Goal: Information Seeking & Learning: Learn about a topic

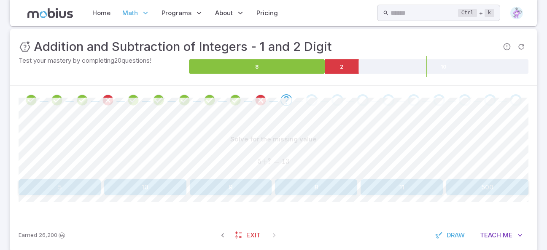
scroll to position [116, 0]
click at [326, 189] on button "8" at bounding box center [316, 188] width 82 height 16
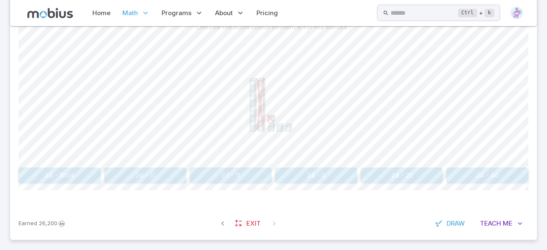
scroll to position [233, 0]
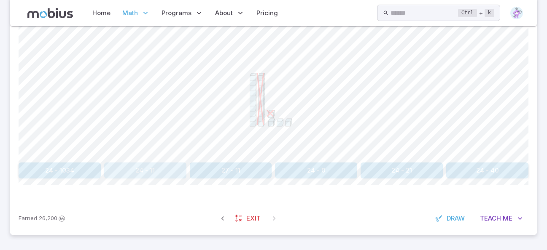
click at [169, 173] on button "24 - 11" at bounding box center [145, 171] width 82 height 16
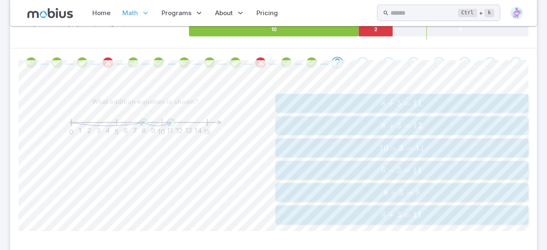
scroll to position [200, 0]
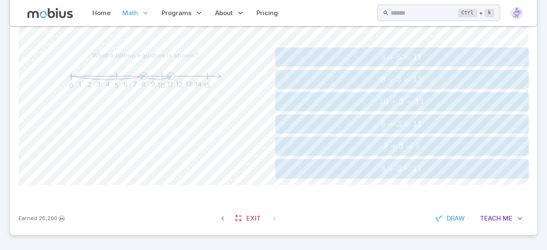
drag, startPoint x: 448, startPoint y: 184, endPoint x: 450, endPoint y: 189, distance: 5.9
click at [450, 188] on div "What addition equation is shown? 0 1 2 3 4 5 6 7 8 9 10 11 12 13 14 15 8 + 5 = …" at bounding box center [273, 116] width 509 height 171
click at [443, 168] on span "8 + 3 = 11" at bounding box center [402, 169] width 248 height 11
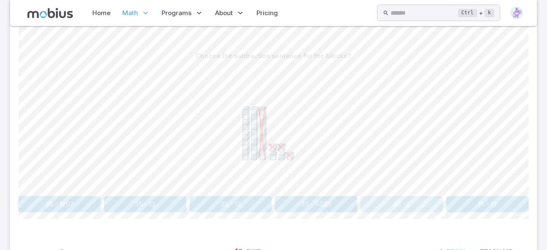
click at [436, 197] on button "35 - 1" at bounding box center [401, 204] width 82 height 16
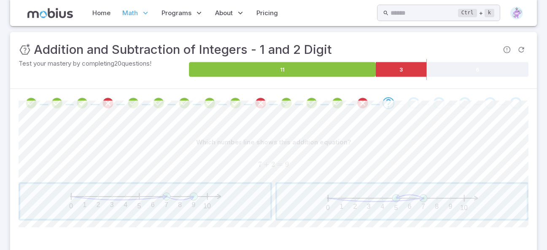
scroll to position [155, 0]
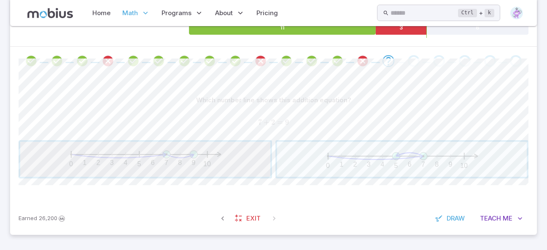
click at [195, 166] on span "button" at bounding box center [145, 159] width 250 height 35
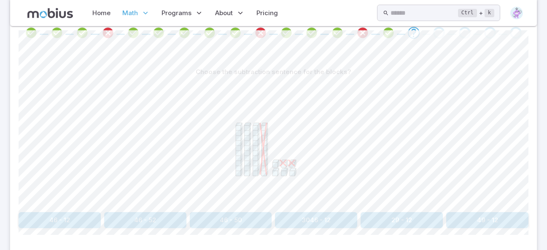
scroll to position [197, 0]
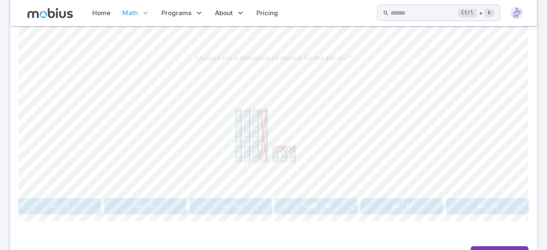
click at [204, 195] on div at bounding box center [273, 130] width 509 height 129
click at [212, 208] on button "46 - 50" at bounding box center [231, 206] width 82 height 16
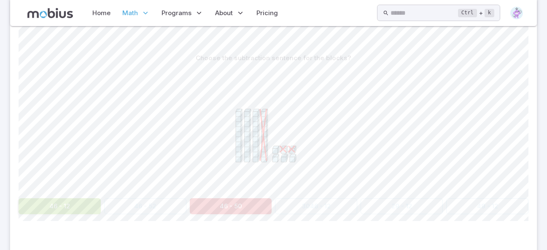
click at [212, 208] on button "46 - 50" at bounding box center [231, 206] width 82 height 16
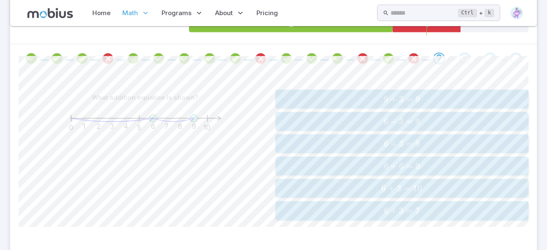
scroll to position [160, 0]
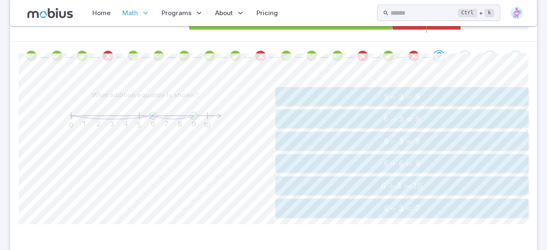
drag, startPoint x: 149, startPoint y: 248, endPoint x: 89, endPoint y: 205, distance: 73.7
click at [89, 205] on div "What addition equation is shown? 0 1 2 3 4 5 6 7 8 9 10" at bounding box center [145, 152] width 253 height 131
click at [399, 142] on span "6 + 3 = 9" at bounding box center [402, 141] width 248 height 11
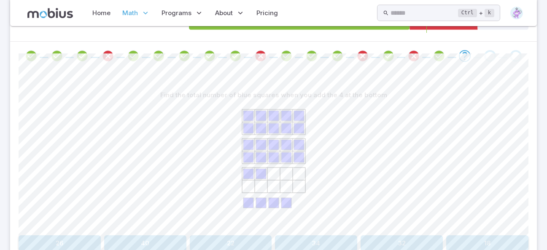
click at [383, 199] on div at bounding box center [273, 167] width 509 height 129
drag, startPoint x: 288, startPoint y: 161, endPoint x: 266, endPoint y: 130, distance: 37.5
click at [271, 137] on icon at bounding box center [273, 166] width 126 height 126
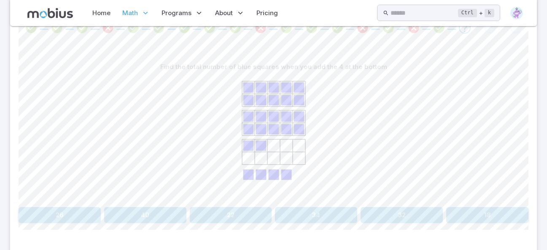
scroll to position [202, 0]
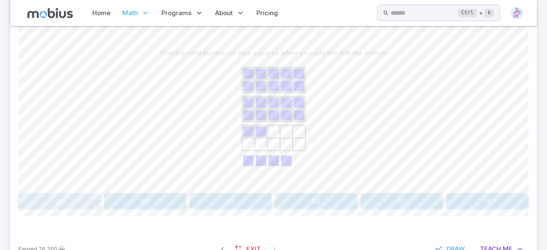
click at [79, 193] on button "26" at bounding box center [60, 201] width 82 height 16
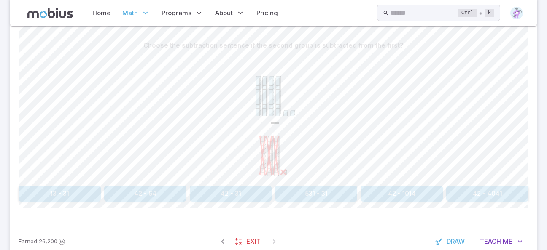
scroll to position [233, 0]
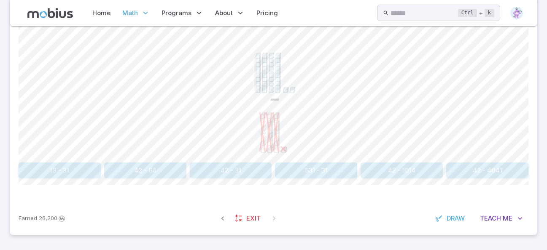
click at [167, 170] on button "42 - 64" at bounding box center [145, 171] width 82 height 16
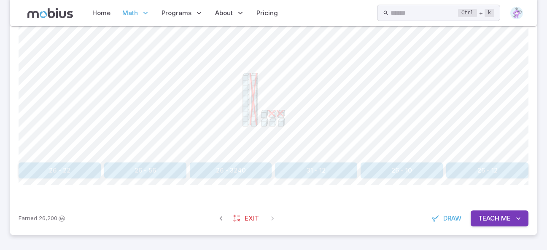
click at [79, 173] on button "26 - 22" at bounding box center [60, 171] width 82 height 16
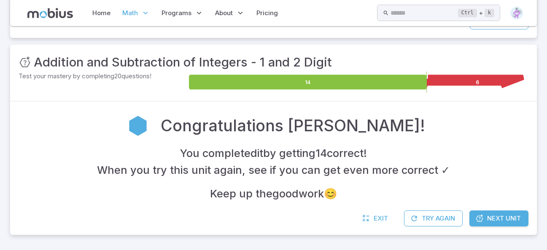
scroll to position [100, 0]
click at [504, 215] on span "Next Unit" at bounding box center [504, 218] width 34 height 9
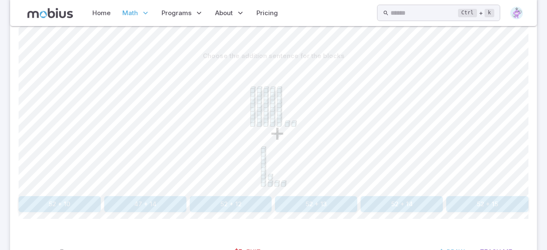
scroll to position [211, 0]
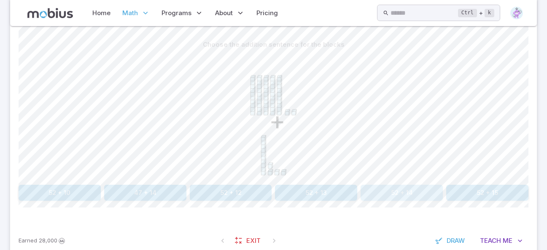
click at [409, 191] on button "52 + 14" at bounding box center [401, 193] width 82 height 16
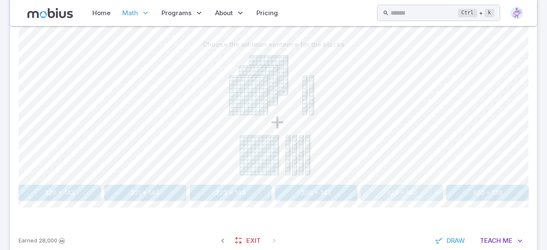
click at [395, 189] on button "324 + 140" at bounding box center [401, 193] width 82 height 16
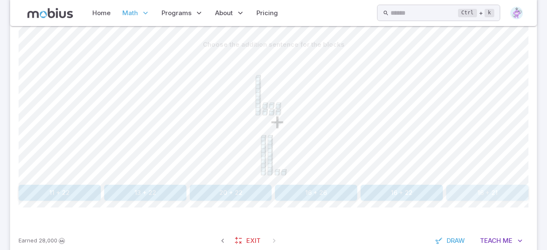
click at [481, 195] on button "16 + 21" at bounding box center [487, 193] width 82 height 16
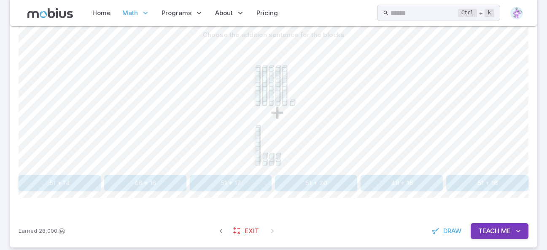
scroll to position [233, 0]
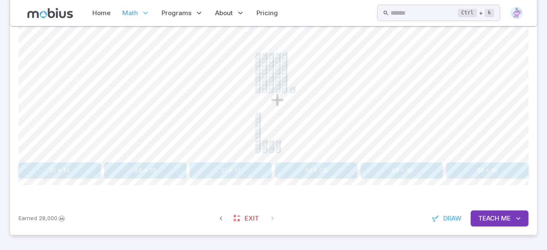
click at [58, 168] on button "51 + 14" at bounding box center [60, 171] width 82 height 16
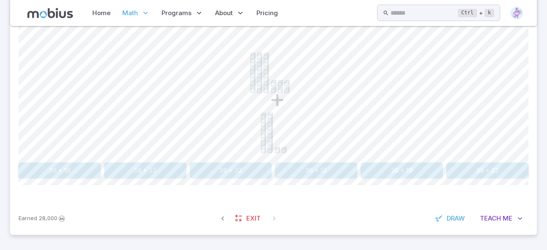
click at [227, 174] on button "36 + 22" at bounding box center [231, 171] width 82 height 16
click at [155, 170] on button "47 + 56" at bounding box center [145, 171] width 82 height 16
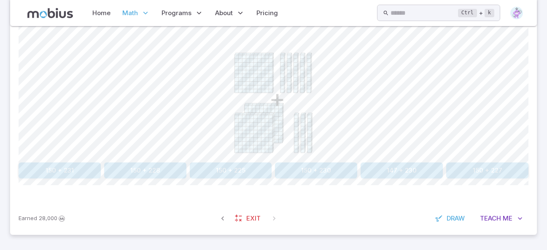
click at [313, 171] on button "150 + 230" at bounding box center [316, 171] width 82 height 16
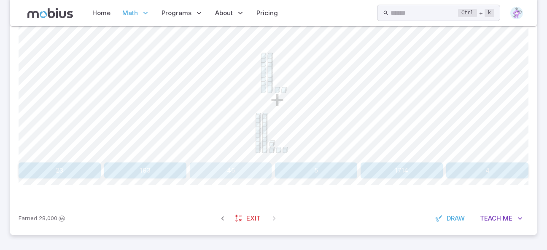
click at [238, 177] on button "46" at bounding box center [231, 171] width 82 height 16
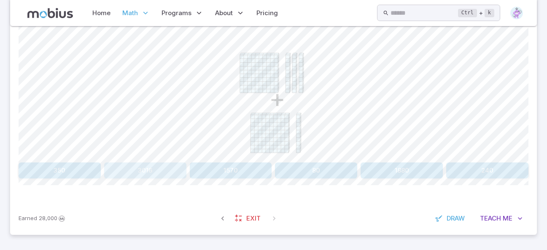
click at [156, 165] on button "3016" at bounding box center [145, 171] width 82 height 16
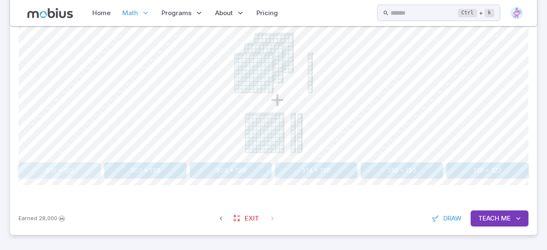
click at [86, 169] on button "310 + 122" at bounding box center [60, 171] width 82 height 16
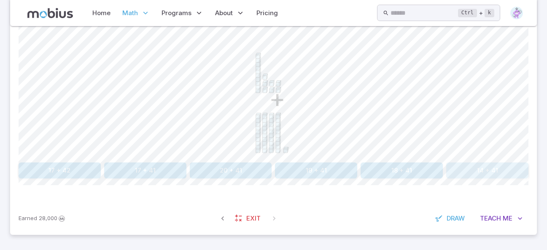
click at [498, 166] on button "14 + 41" at bounding box center [487, 171] width 82 height 16
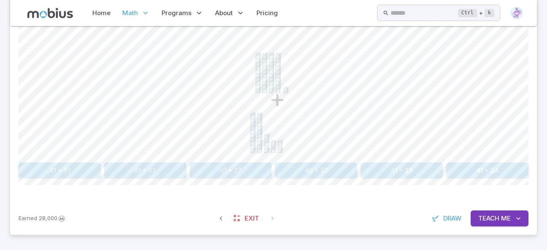
click at [245, 169] on button "41 + 27" at bounding box center [231, 171] width 82 height 16
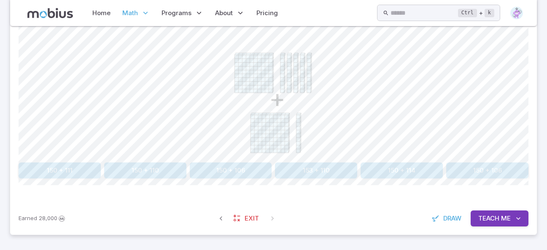
click at [140, 169] on button "150 + 110" at bounding box center [145, 171] width 82 height 16
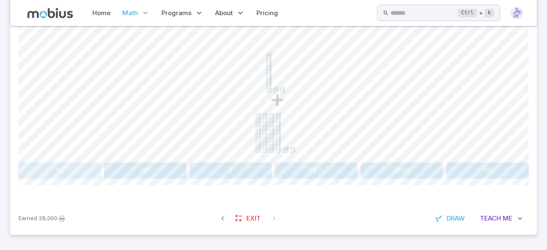
click at [56, 169] on button "54" at bounding box center [60, 171] width 82 height 16
click at [410, 172] on button "48" at bounding box center [401, 171] width 82 height 16
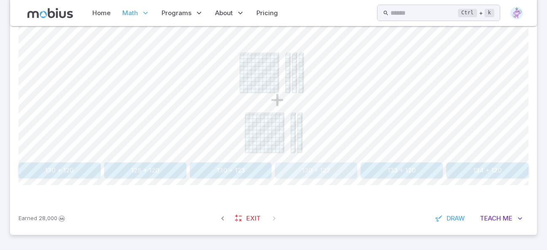
click at [332, 168] on button "130 + 122" at bounding box center [316, 171] width 82 height 16
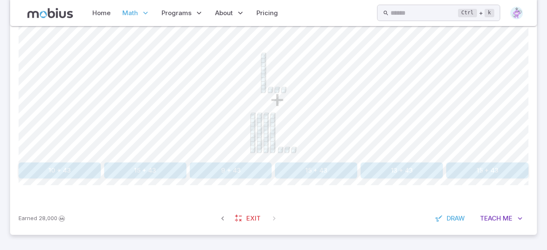
click at [394, 172] on button "13 + 43" at bounding box center [401, 171] width 82 height 16
click at [330, 172] on button "23" at bounding box center [316, 171] width 82 height 16
click at [394, 170] on button "36 + 47" at bounding box center [401, 171] width 82 height 16
click at [239, 170] on button "46 + 21" at bounding box center [231, 171] width 82 height 16
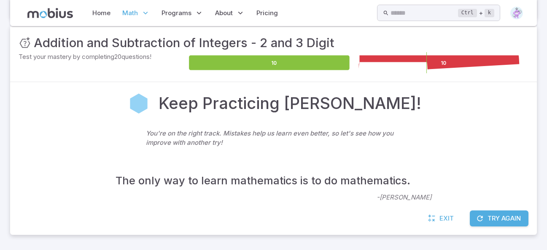
scroll to position [120, 0]
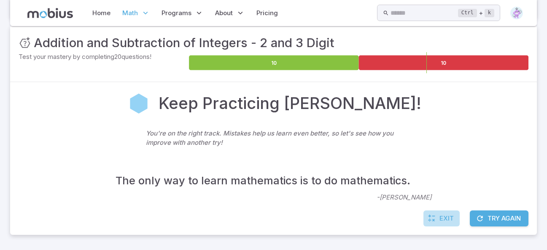
click at [442, 217] on span "Exit" at bounding box center [446, 218] width 14 height 9
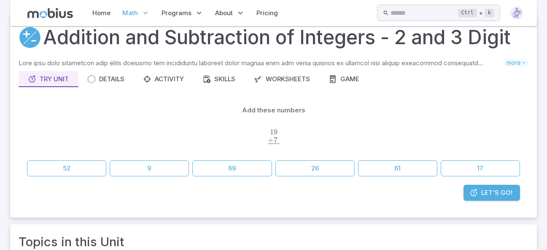
scroll to position [42, 0]
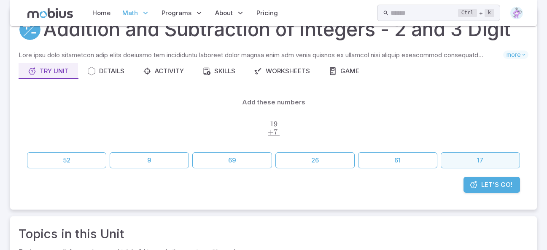
click at [489, 159] on button "17" at bounding box center [479, 161] width 79 height 16
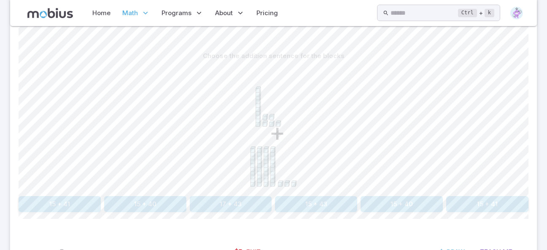
scroll to position [211, 0]
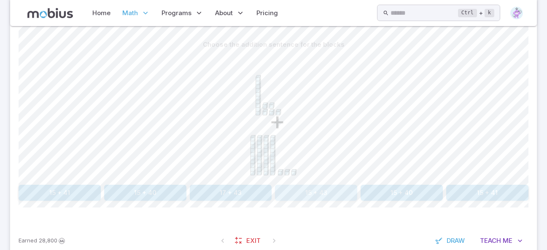
click at [324, 190] on button "15 + 43" at bounding box center [316, 193] width 82 height 16
click at [150, 194] on button "36 + 53" at bounding box center [145, 193] width 82 height 16
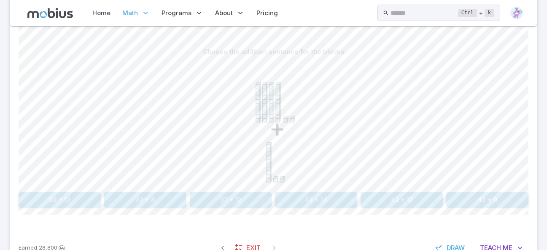
scroll to position [191, 0]
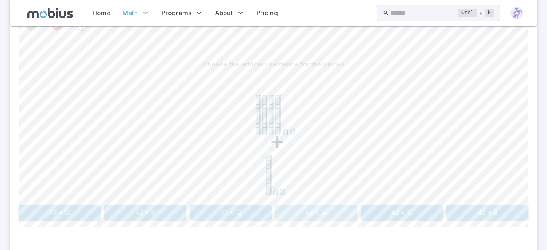
click at [330, 210] on button "42 + 14" at bounding box center [316, 213] width 82 height 16
click at [215, 216] on button "46 + 21" at bounding box center [231, 213] width 82 height 16
click at [320, 208] on button "46 + 56" at bounding box center [316, 213] width 82 height 16
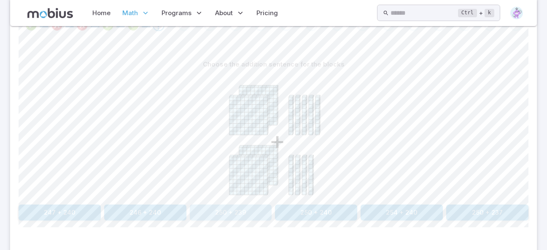
click at [235, 209] on button "250 + 239" at bounding box center [231, 213] width 82 height 16
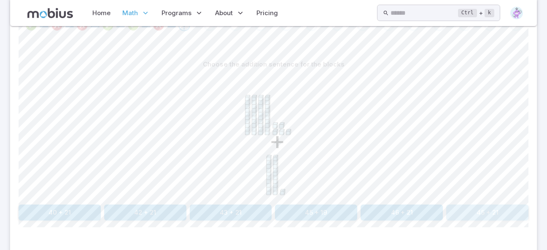
click at [498, 213] on button "45 + 21" at bounding box center [487, 213] width 82 height 16
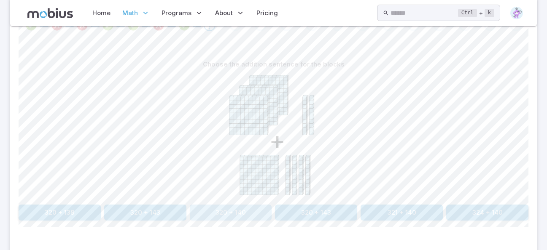
click at [231, 212] on button "320 + 140" at bounding box center [231, 213] width 82 height 16
click at [142, 211] on button "311 + 220" at bounding box center [145, 213] width 82 height 16
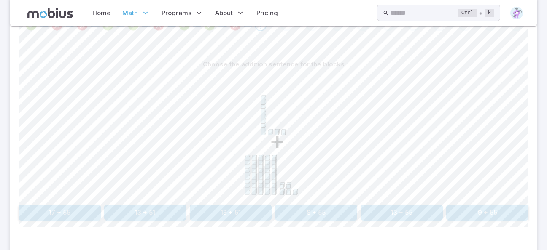
click at [409, 216] on button "13 + 55" at bounding box center [401, 213] width 82 height 16
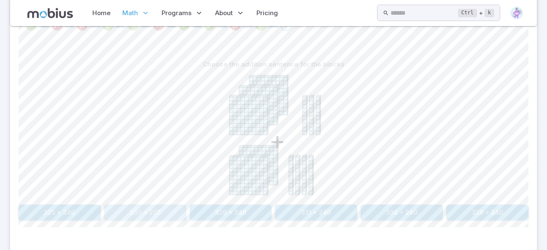
click at [153, 210] on button "330 + 237" at bounding box center [145, 213] width 82 height 16
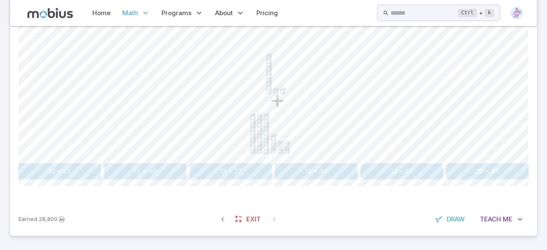
scroll to position [233, 0]
click at [400, 173] on button "12 + 37" at bounding box center [401, 171] width 82 height 16
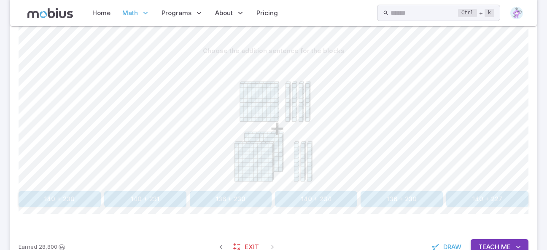
scroll to position [191, 0]
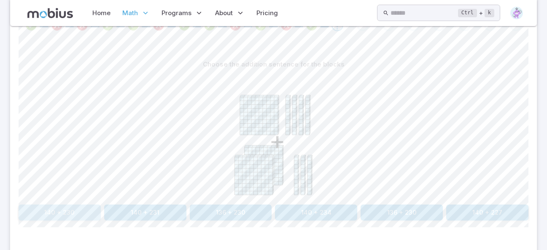
click at [64, 214] on button "140 + 230" at bounding box center [60, 213] width 82 height 16
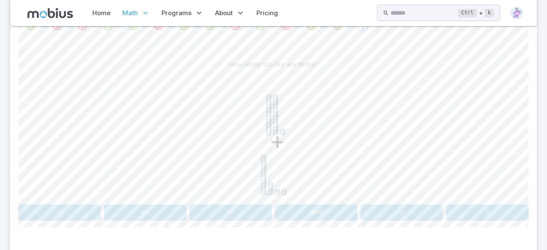
click at [397, 216] on button "2" at bounding box center [401, 213] width 82 height 16
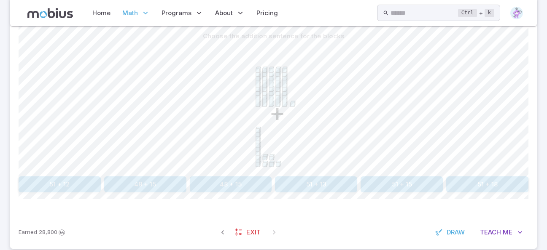
scroll to position [233, 0]
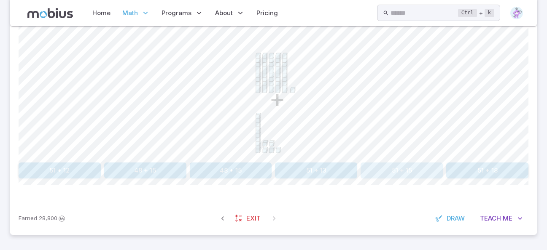
click at [398, 173] on button "51 + 15" at bounding box center [401, 171] width 82 height 16
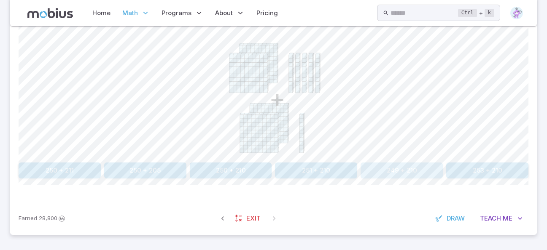
click at [407, 169] on button "249 + 210" at bounding box center [401, 171] width 82 height 16
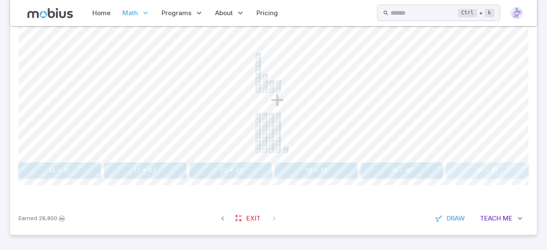
click at [485, 169] on button "17 + 41" at bounding box center [487, 171] width 82 height 16
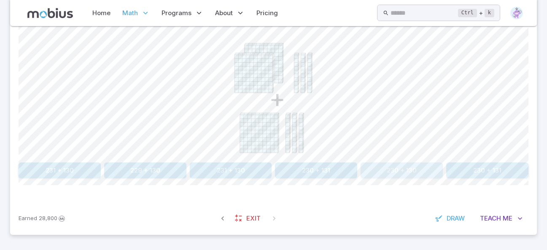
click at [415, 170] on button "230 + 130" at bounding box center [401, 171] width 82 height 16
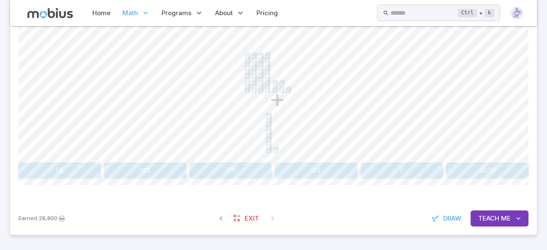
click at [69, 166] on button "56" at bounding box center [60, 171] width 82 height 16
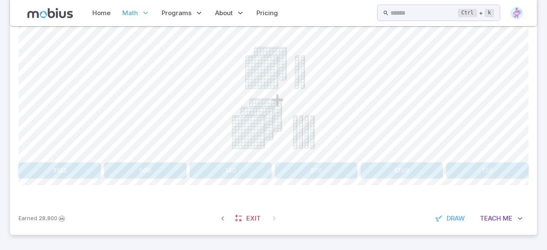
click at [492, 174] on button "120" at bounding box center [487, 171] width 82 height 16
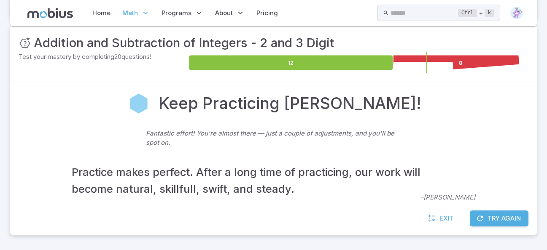
scroll to position [120, 0]
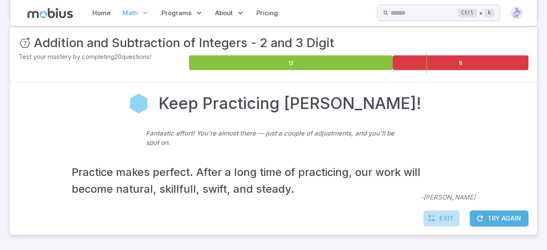
click at [450, 219] on span "Exit" at bounding box center [446, 218] width 14 height 9
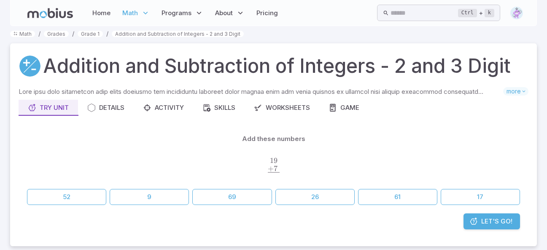
scroll to position [0, 0]
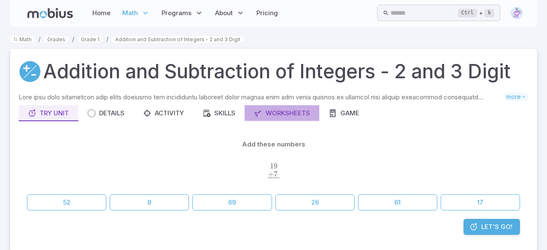
click at [276, 114] on div "Worksheets" at bounding box center [282, 113] width 56 height 9
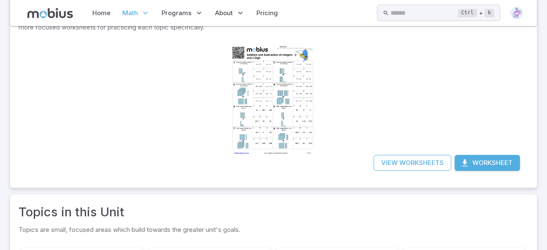
scroll to position [126, 0]
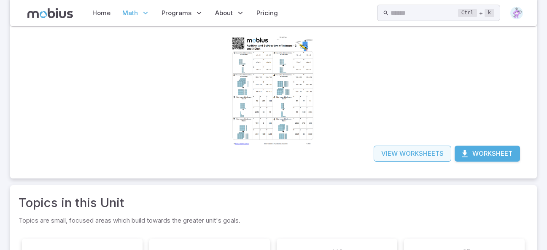
click at [395, 154] on link "View Worksheets" at bounding box center [412, 154] width 78 height 16
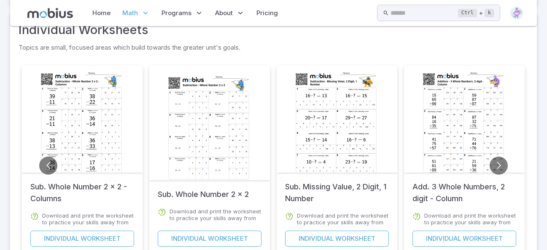
scroll to position [283, 0]
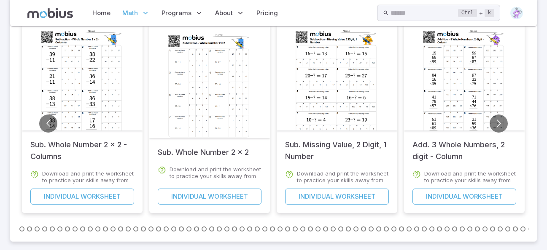
click at [223, 110] on div at bounding box center [209, 87] width 86 height 121
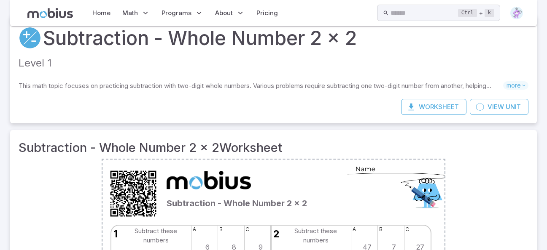
scroll to position [10, 0]
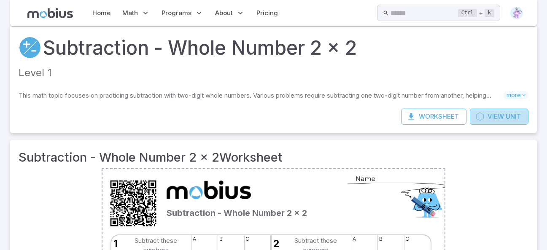
click at [496, 122] on link "View Unit" at bounding box center [498, 117] width 59 height 16
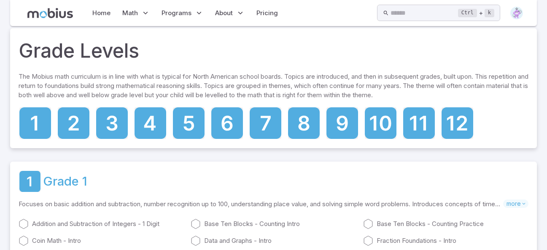
click at [58, 183] on link "Grade 1" at bounding box center [65, 181] width 44 height 19
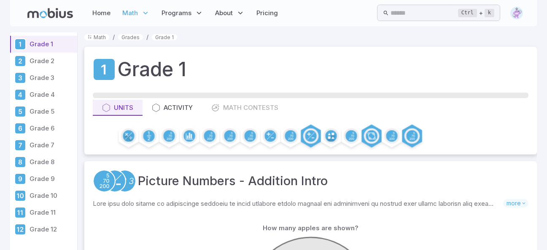
scroll to position [0, 0]
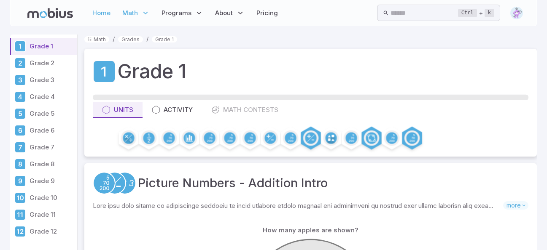
click at [102, 11] on link "Home" at bounding box center [101, 12] width 23 height 19
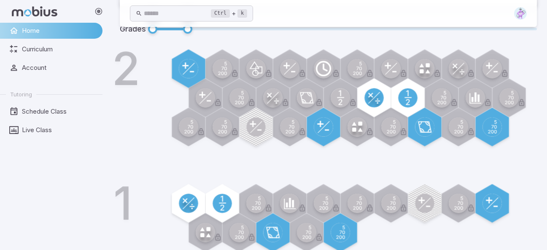
scroll to position [308, 0]
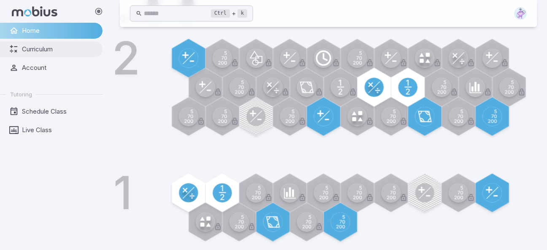
click at [38, 51] on span "Curriculum" at bounding box center [59, 49] width 75 height 9
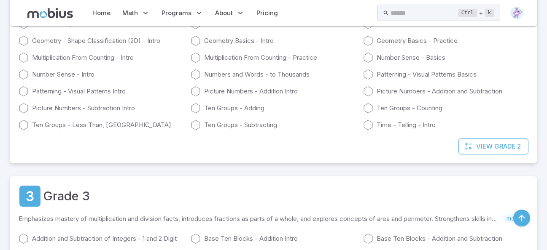
scroll to position [421, 0]
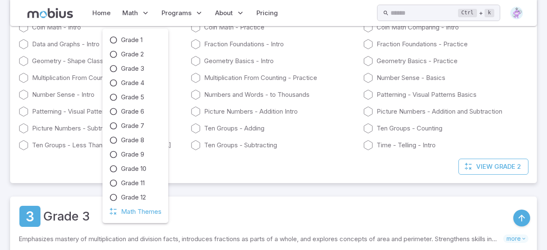
click at [128, 213] on span "Math Themes" at bounding box center [141, 211] width 40 height 9
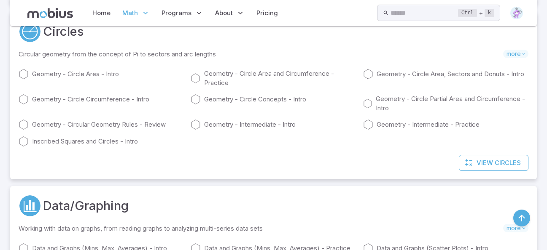
scroll to position [674, 0]
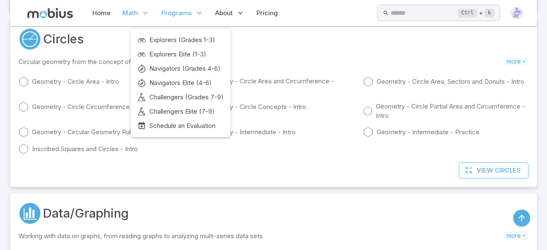
click at [198, 14] on icon at bounding box center [199, 13] width 8 height 8
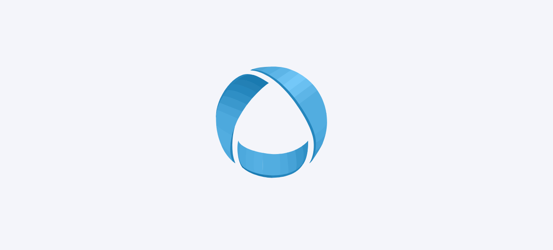
click at [259, 113] on icon at bounding box center [276, 124] width 121 height 121
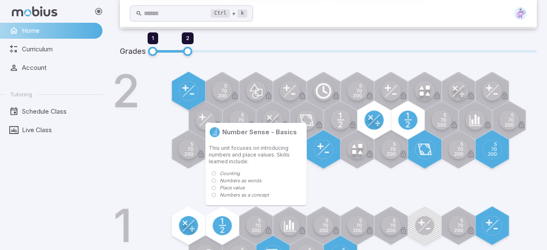
scroll to position [224, 0]
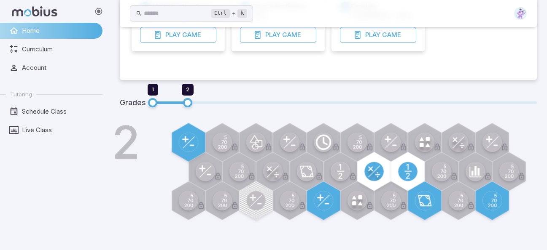
click at [97, 10] on icon at bounding box center [98, 11] width 8 height 8
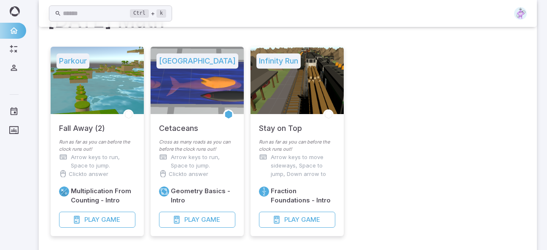
scroll to position [0, 0]
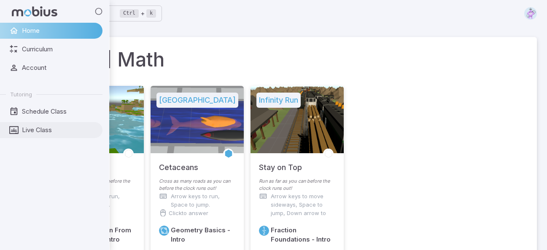
click at [33, 125] on link "Live Class" at bounding box center [51, 130] width 102 height 16
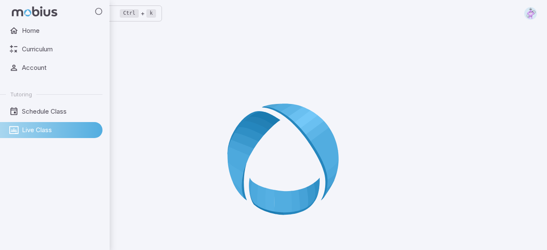
click at [76, 129] on span "Live Class" at bounding box center [59, 130] width 75 height 9
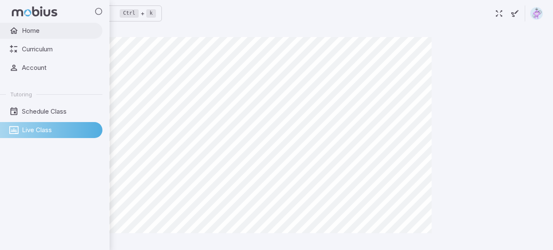
click at [30, 32] on span "Home" at bounding box center [59, 30] width 75 height 9
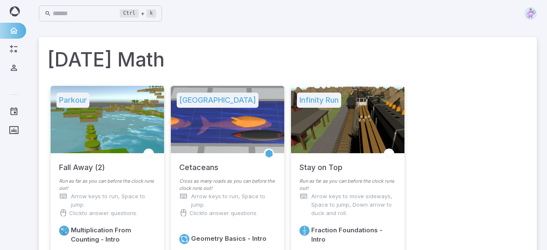
click at [533, 14] on img at bounding box center [530, 13] width 13 height 13
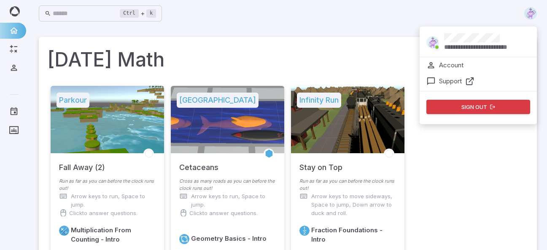
click at [533, 15] on img at bounding box center [530, 13] width 13 height 13
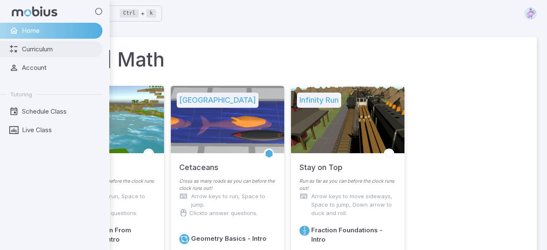
click at [16, 52] on icon at bounding box center [13, 49] width 9 height 9
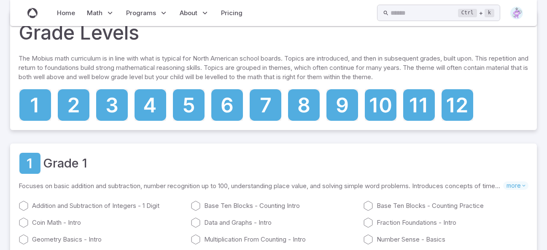
scroll to position [126, 0]
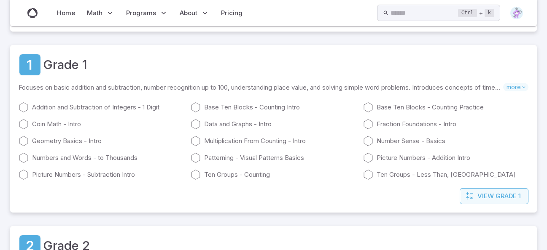
click at [501, 198] on span "Grade 1" at bounding box center [507, 196] width 25 height 9
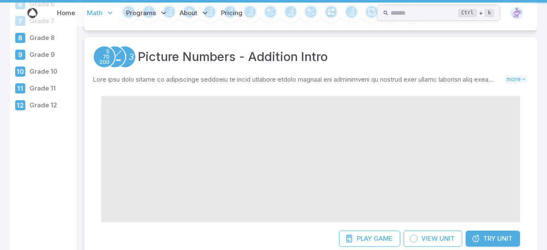
scroll to position [0, 0]
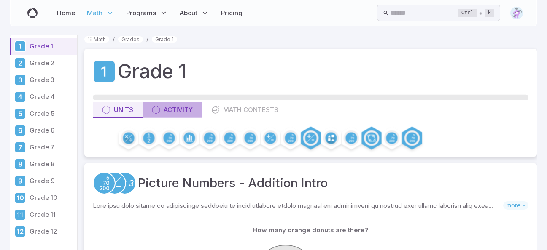
click at [174, 115] on button "Activity" at bounding box center [171, 110] width 59 height 16
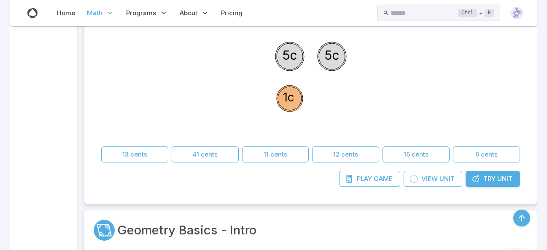
scroll to position [590, 0]
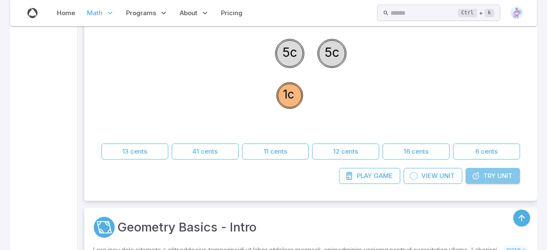
click at [487, 177] on span "Try" at bounding box center [489, 176] width 12 height 9
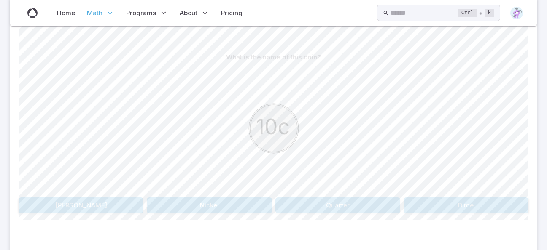
scroll to position [211, 0]
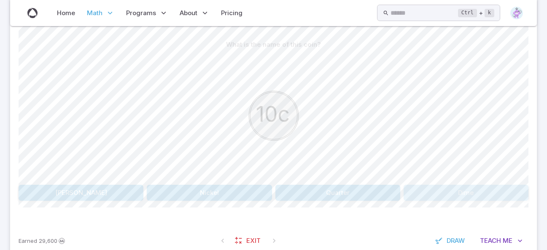
click at [458, 193] on button "Dime" at bounding box center [465, 193] width 125 height 16
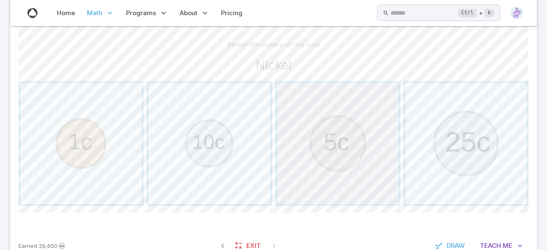
click at [340, 153] on span "button" at bounding box center [337, 143] width 121 height 121
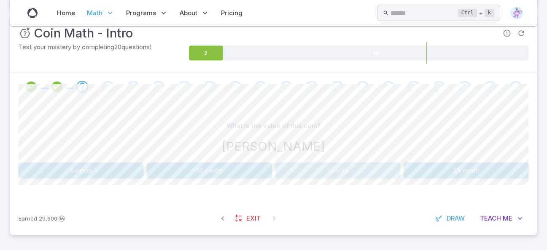
click at [338, 168] on button "1 cents" at bounding box center [337, 171] width 125 height 16
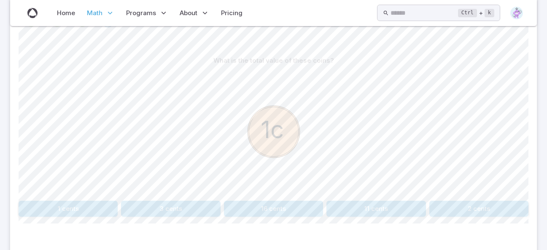
scroll to position [214, 0]
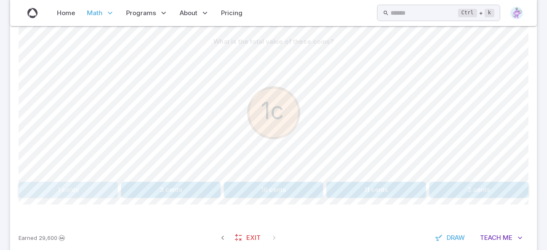
click at [82, 188] on button "1 cents" at bounding box center [68, 190] width 99 height 16
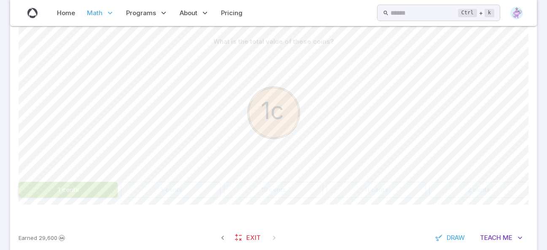
scroll to position [233, 0]
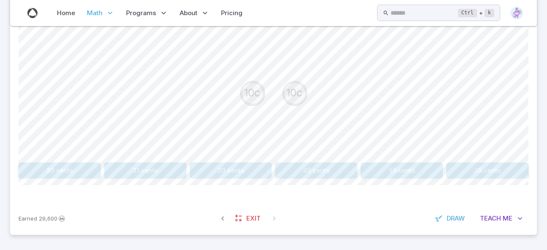
click at [235, 172] on button "20 cents" at bounding box center [231, 171] width 82 height 16
click at [278, 170] on button "6 cents" at bounding box center [273, 171] width 99 height 16
click at [230, 171] on button "55 cents" at bounding box center [231, 171] width 82 height 16
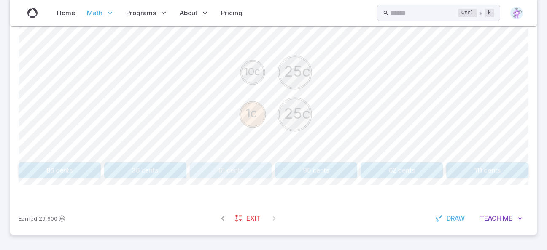
click at [242, 168] on button "61 cents" at bounding box center [231, 171] width 82 height 16
click at [156, 170] on button "31 cents" at bounding box center [145, 171] width 82 height 16
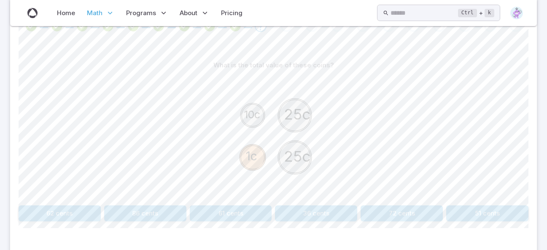
scroll to position [191, 0]
click at [224, 214] on button "61 cents" at bounding box center [231, 213] width 82 height 16
drag, startPoint x: 221, startPoint y: 235, endPoint x: 226, endPoint y: 236, distance: 5.1
click at [226, 236] on div "What is the total value of these coins? 25c 25c 10c 25c 86 cents 135 cents 95 c…" at bounding box center [273, 142] width 509 height 205
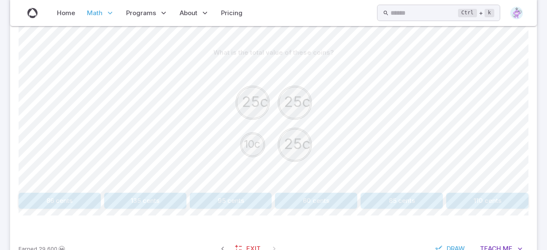
scroll to position [211, 0]
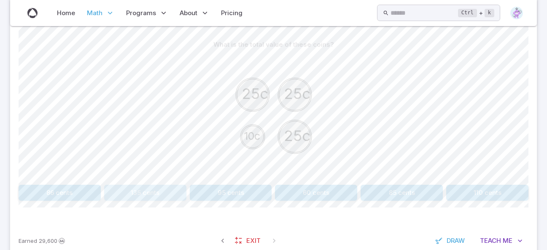
click at [153, 198] on button "135 cents" at bounding box center [145, 193] width 82 height 16
click at [318, 188] on button "51 cents" at bounding box center [316, 193] width 82 height 16
click at [54, 194] on button "36 cents" at bounding box center [60, 193] width 82 height 16
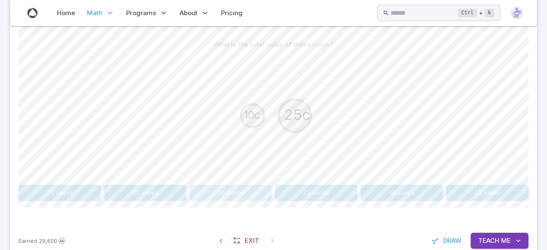
click at [228, 192] on button "35 cents" at bounding box center [231, 193] width 82 height 16
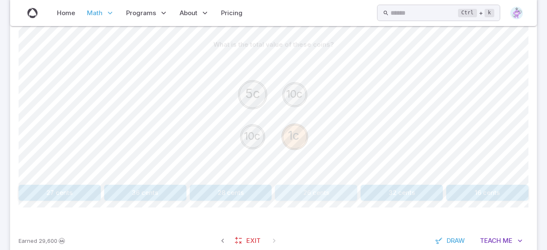
click at [322, 190] on button "26 cents" at bounding box center [316, 193] width 82 height 16
click at [254, 188] on button "55 cents" at bounding box center [231, 193] width 82 height 16
click at [406, 190] on button "70 cents" at bounding box center [401, 193] width 82 height 16
click at [397, 192] on button "61 cents" at bounding box center [401, 193] width 82 height 16
click at [242, 190] on button "61 cents" at bounding box center [231, 193] width 82 height 16
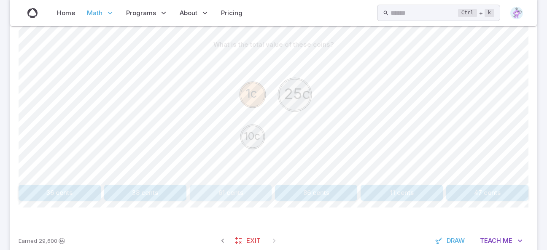
click at [238, 189] on button "61 cents" at bounding box center [231, 193] width 82 height 16
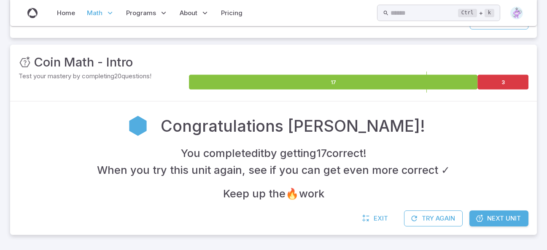
scroll to position [100, 0]
click at [505, 214] on span "Next Unit" at bounding box center [504, 218] width 34 height 9
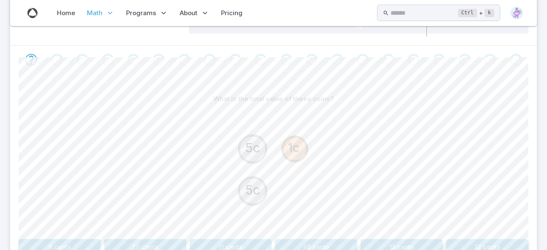
scroll to position [169, 0]
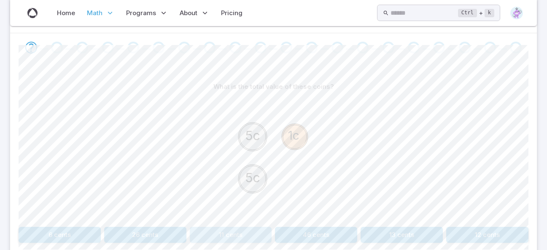
click at [238, 238] on button "11 cents" at bounding box center [231, 235] width 82 height 16
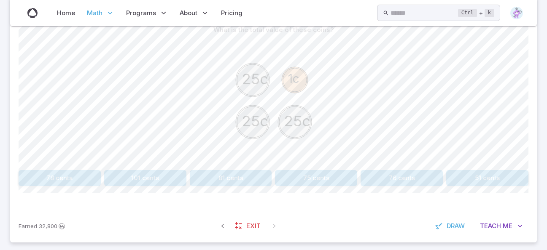
scroll to position [233, 0]
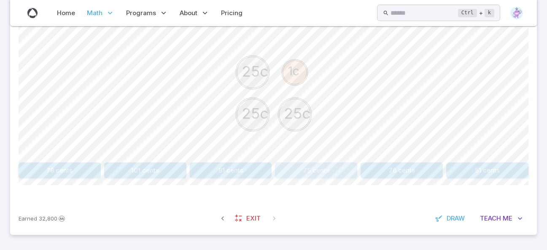
click at [325, 172] on button "75 cents" at bounding box center [316, 171] width 82 height 16
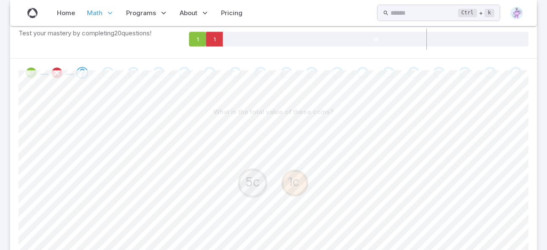
scroll to position [191, 0]
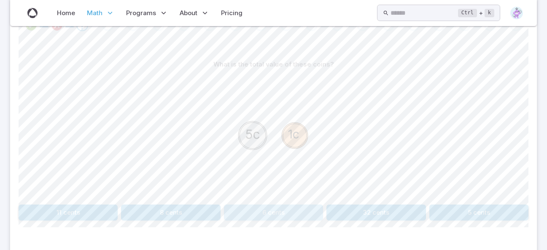
click at [290, 207] on button "6 cents" at bounding box center [273, 213] width 99 height 16
click at [318, 212] on button "11 cents" at bounding box center [316, 213] width 82 height 16
click at [313, 210] on button "25 cents" at bounding box center [316, 213] width 82 height 16
click at [54, 217] on button "25 cents" at bounding box center [60, 213] width 82 height 16
click at [311, 215] on button "11 cents" at bounding box center [316, 213] width 82 height 16
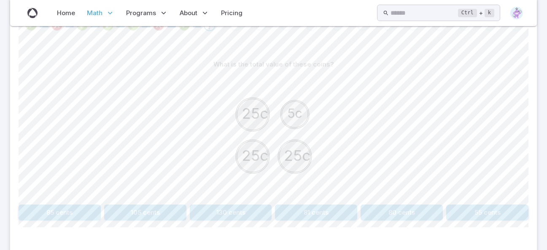
click at [80, 208] on button "85 cents" at bounding box center [60, 213] width 82 height 16
click at [389, 212] on button "31 cents" at bounding box center [401, 213] width 82 height 16
click at [161, 215] on button "55 cents" at bounding box center [145, 213] width 82 height 16
click at [233, 208] on button "60 cents" at bounding box center [231, 213] width 82 height 16
click at [139, 212] on button "26 cents" at bounding box center [145, 213] width 82 height 16
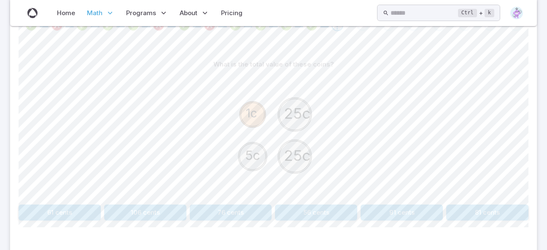
click at [324, 214] on button "56 cents" at bounding box center [316, 213] width 82 height 16
click at [373, 212] on button "15 cents" at bounding box center [375, 213] width 99 height 16
click at [318, 211] on button "40 cents" at bounding box center [316, 213] width 82 height 16
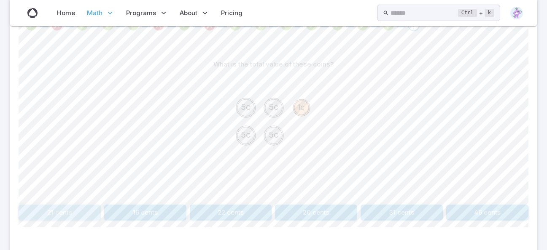
click at [73, 218] on button "21 cents" at bounding box center [60, 213] width 82 height 16
drag, startPoint x: 380, startPoint y: 209, endPoint x: 381, endPoint y: 213, distance: 4.4
click at [381, 213] on button "77 cents" at bounding box center [375, 213] width 99 height 16
click at [285, 209] on button "50 cents" at bounding box center [274, 213] width 168 height 16
click at [62, 213] on button "127 cents" at bounding box center [60, 213] width 82 height 16
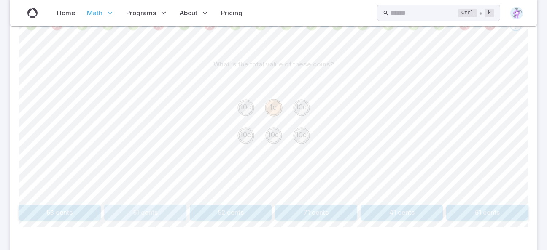
click at [150, 216] on button "51 cents" at bounding box center [145, 213] width 82 height 16
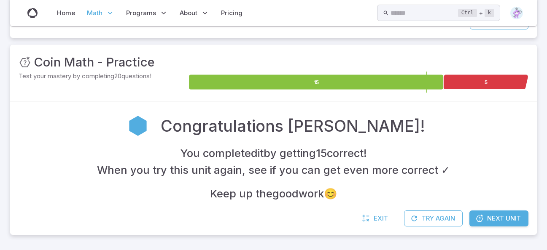
scroll to position [100, 0]
click at [517, 217] on span "Next Unit" at bounding box center [504, 218] width 34 height 9
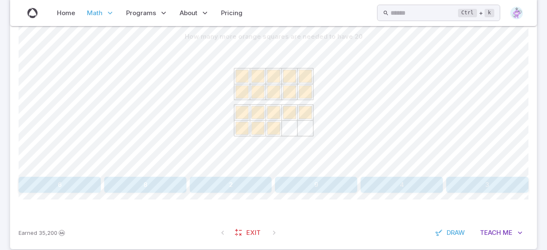
scroll to position [233, 0]
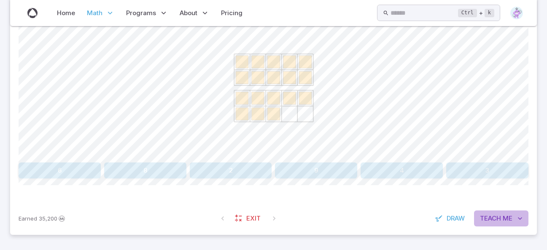
click at [495, 218] on span "Teach" at bounding box center [490, 218] width 21 height 9
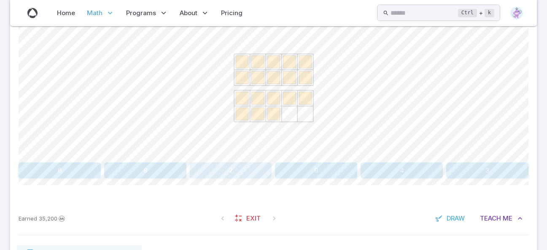
click at [236, 173] on button "2" at bounding box center [231, 171] width 82 height 16
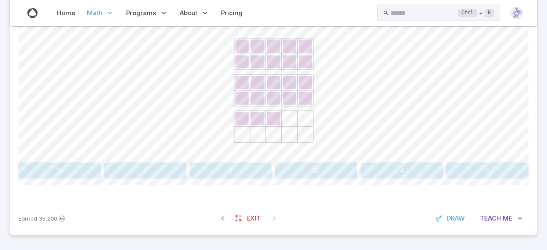
click at [158, 169] on button "7" at bounding box center [145, 171] width 82 height 16
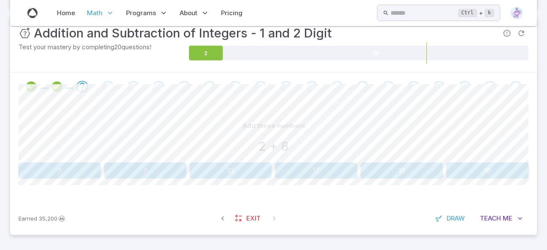
scroll to position [129, 0]
click at [476, 168] on button "10" at bounding box center [487, 171] width 82 height 16
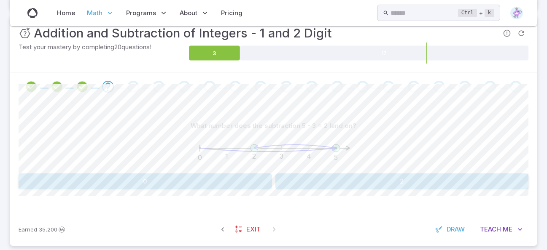
click at [399, 177] on button "2" at bounding box center [401, 182] width 253 height 16
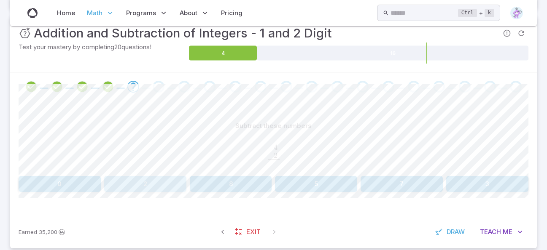
click at [151, 181] on button "2" at bounding box center [145, 184] width 82 height 16
click at [399, 181] on button "11" at bounding box center [401, 184] width 82 height 16
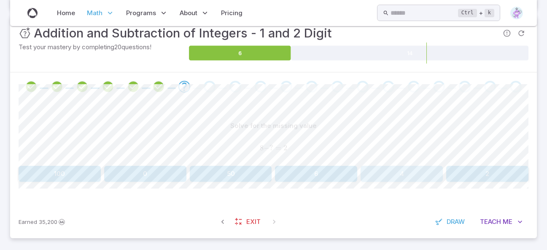
click at [416, 177] on button "4" at bounding box center [401, 174] width 82 height 16
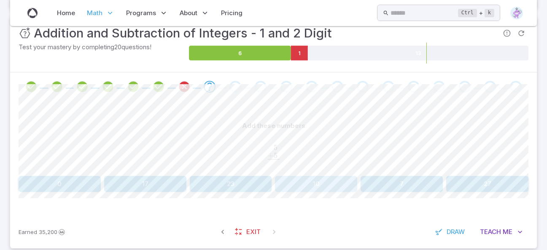
click at [309, 182] on button "10" at bounding box center [316, 184] width 82 height 16
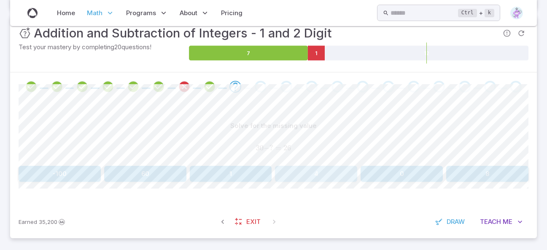
click at [328, 171] on button "4" at bounding box center [316, 174] width 82 height 16
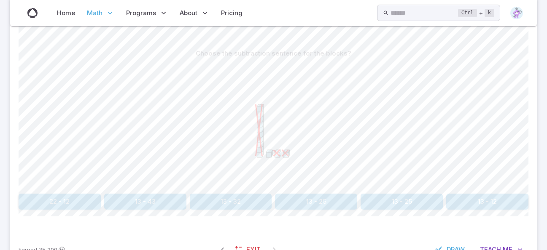
scroll to position [214, 0]
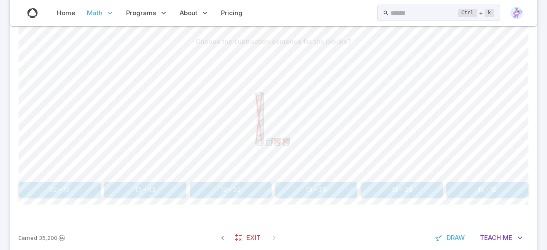
click at [235, 189] on button "13 - 32" at bounding box center [231, 190] width 82 height 16
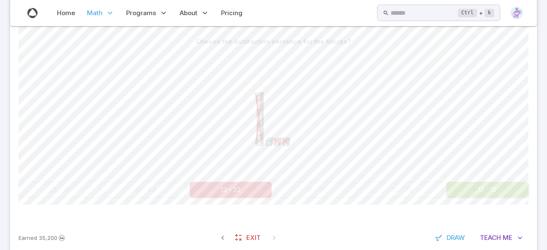
scroll to position [133, 0]
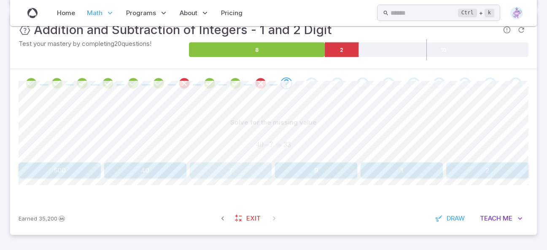
click at [230, 168] on button "7" at bounding box center [231, 171] width 82 height 16
click at [315, 167] on button "4" at bounding box center [316, 171] width 82 height 16
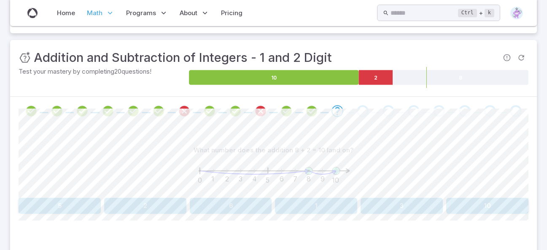
scroll to position [91, 0]
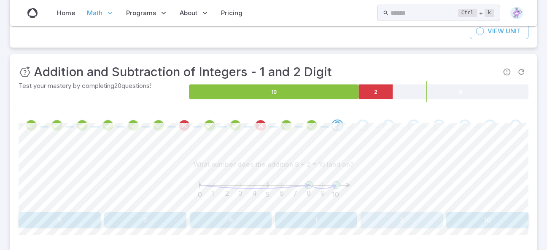
click at [427, 215] on button "3" at bounding box center [401, 220] width 82 height 16
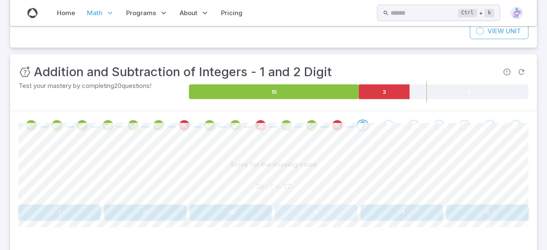
click at [314, 212] on button "3" at bounding box center [316, 213] width 82 height 16
click at [154, 212] on button "4" at bounding box center [145, 213] width 82 height 16
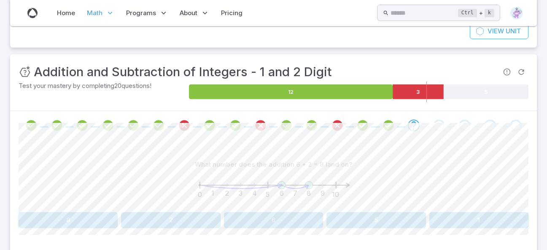
click at [94, 220] on button "8" at bounding box center [68, 220] width 99 height 16
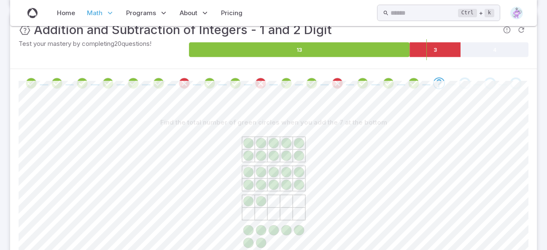
scroll to position [217, 0]
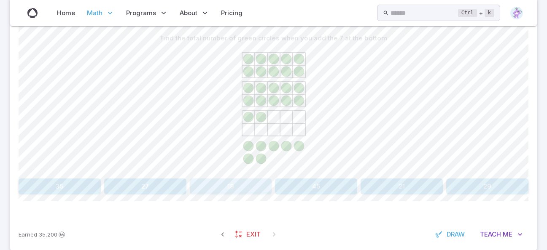
click at [240, 183] on button "19" at bounding box center [231, 187] width 82 height 16
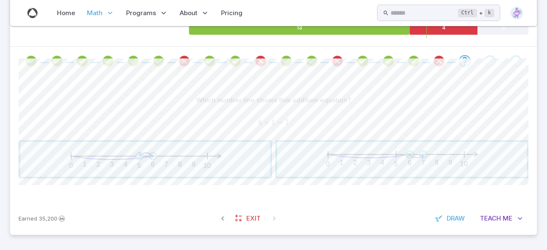
scroll to position [155, 0]
click at [415, 169] on span "button" at bounding box center [402, 159] width 250 height 35
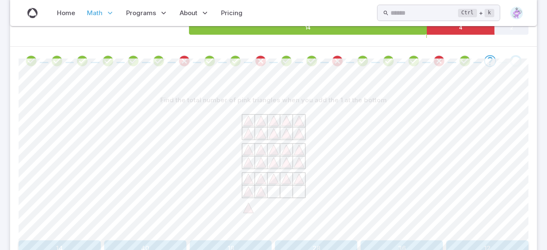
scroll to position [197, 0]
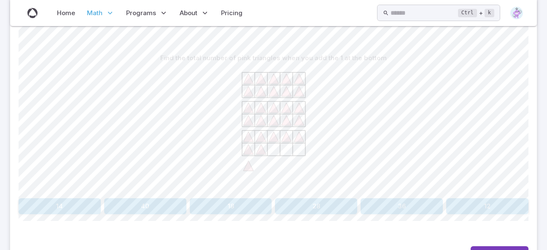
click at [408, 206] on button "36" at bounding box center [401, 206] width 82 height 16
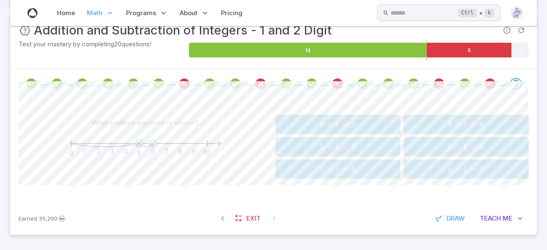
scroll to position [132, 0]
click at [337, 146] on span "1" at bounding box center [337, 147] width 5 height 11
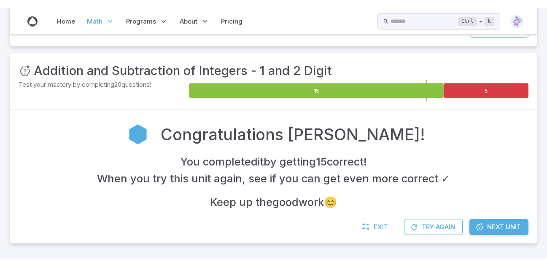
scroll to position [83, 0]
